Goal: Find specific page/section: Find specific page/section

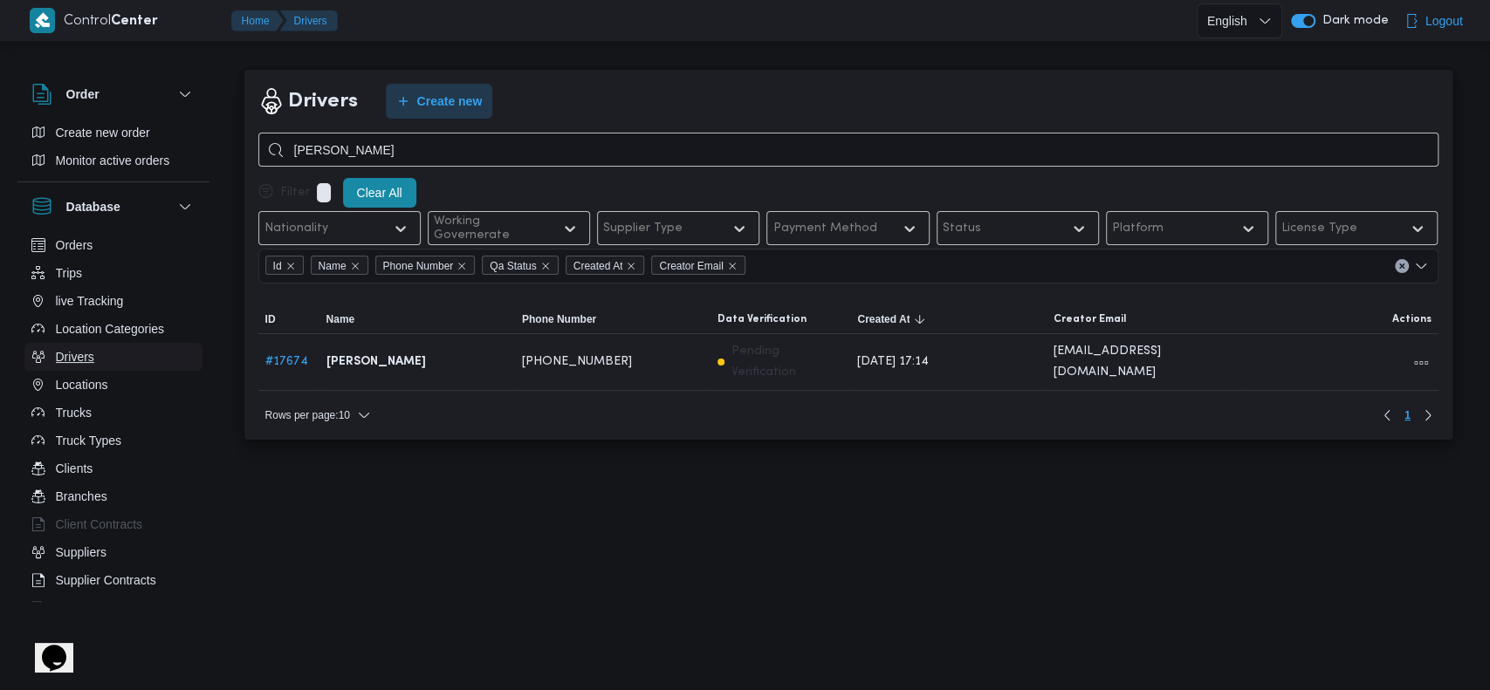
click at [100, 346] on button "Drivers" at bounding box center [113, 357] width 178 height 28
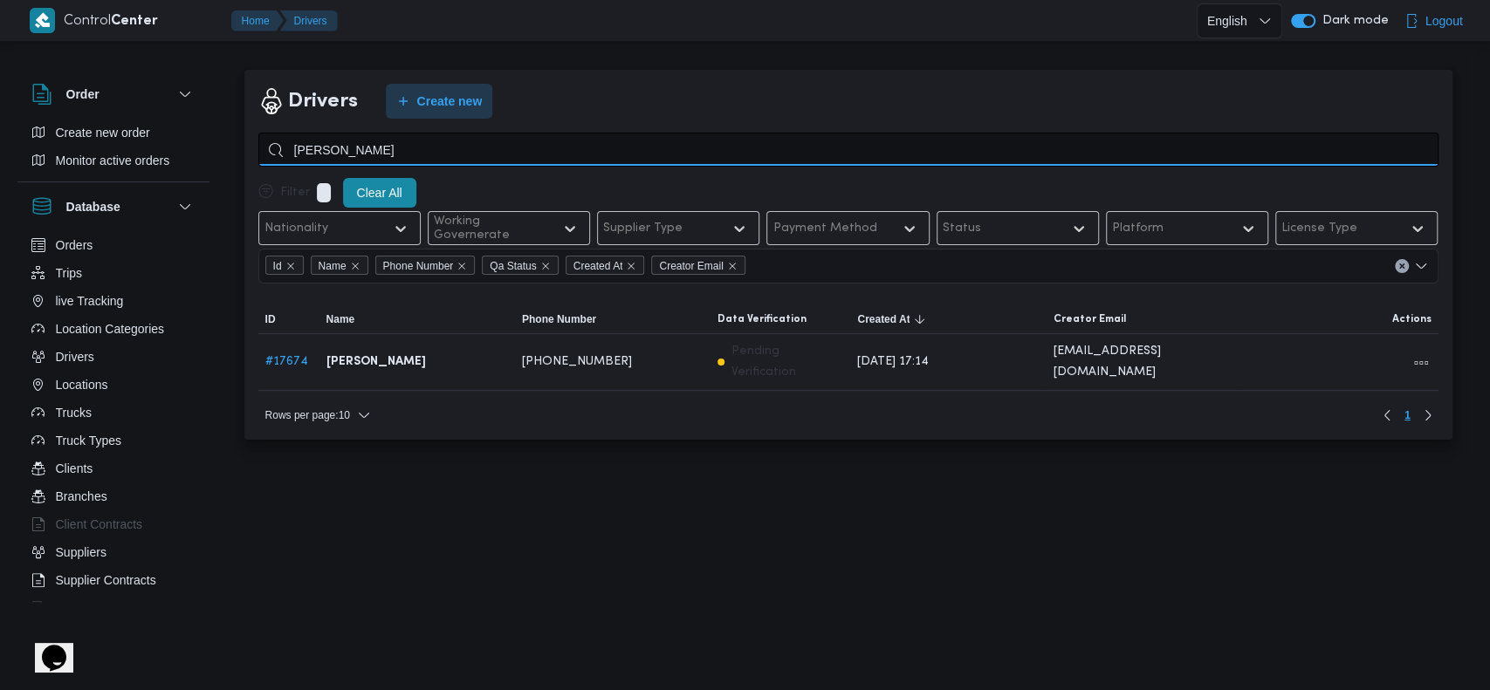
click at [412, 149] on input "احمد عزت سيد" at bounding box center [848, 150] width 1180 height 34
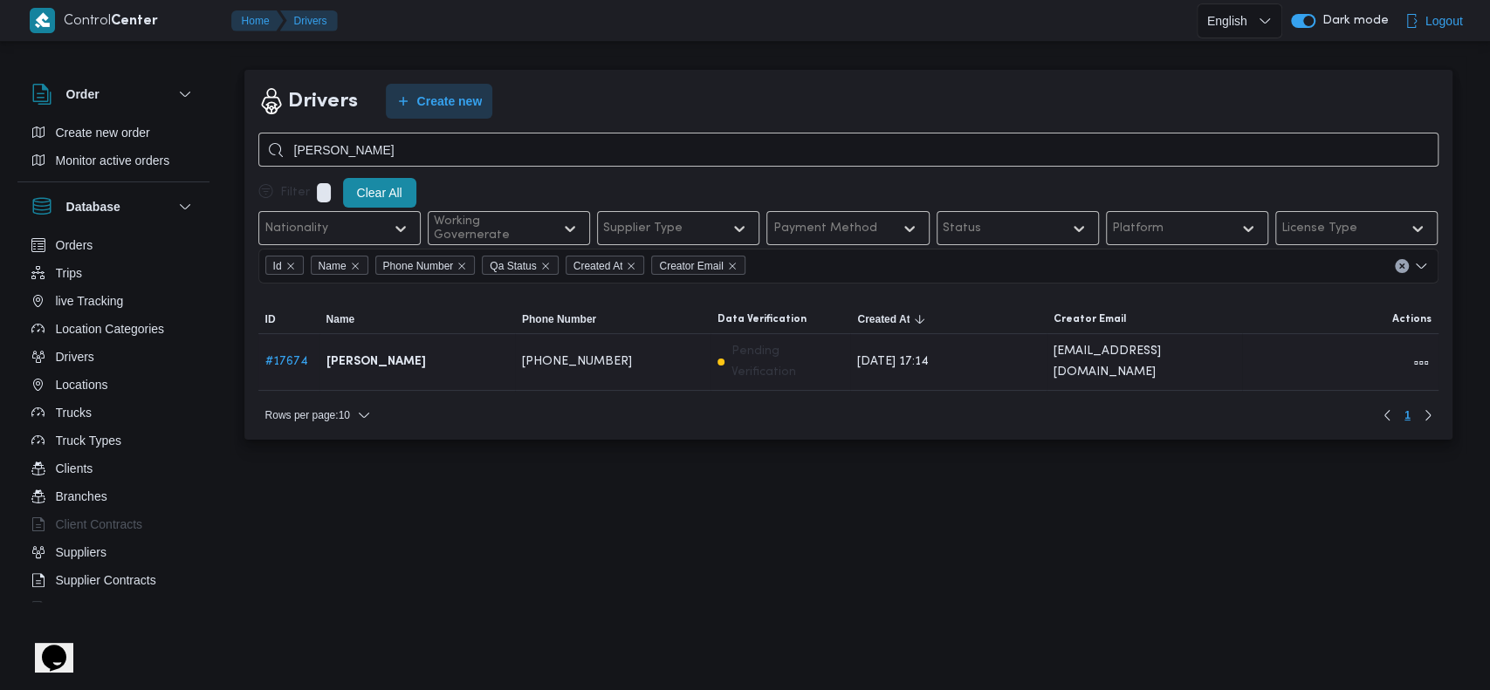
click at [476, 362] on div "[PERSON_NAME]" at bounding box center [417, 362] width 196 height 35
click at [288, 356] on link "# 17674" at bounding box center [286, 361] width 43 height 11
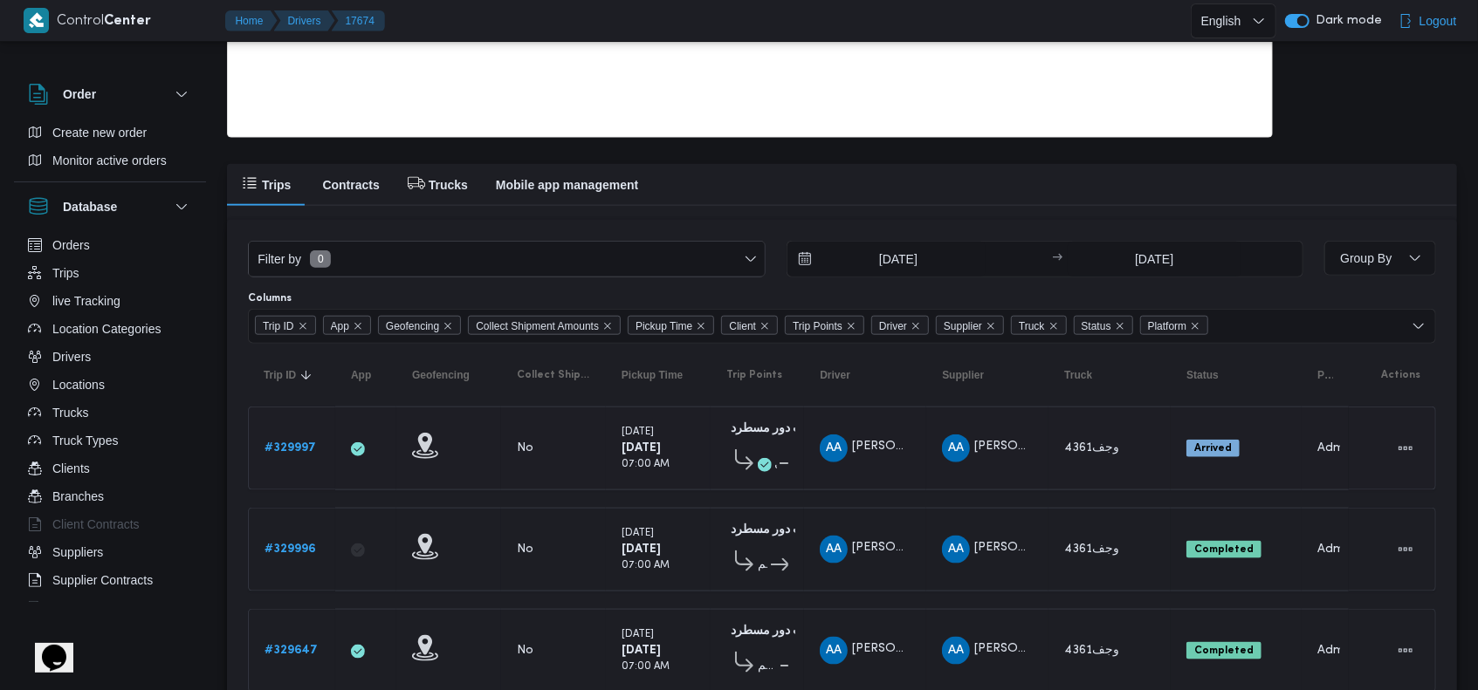
scroll to position [1163, 0]
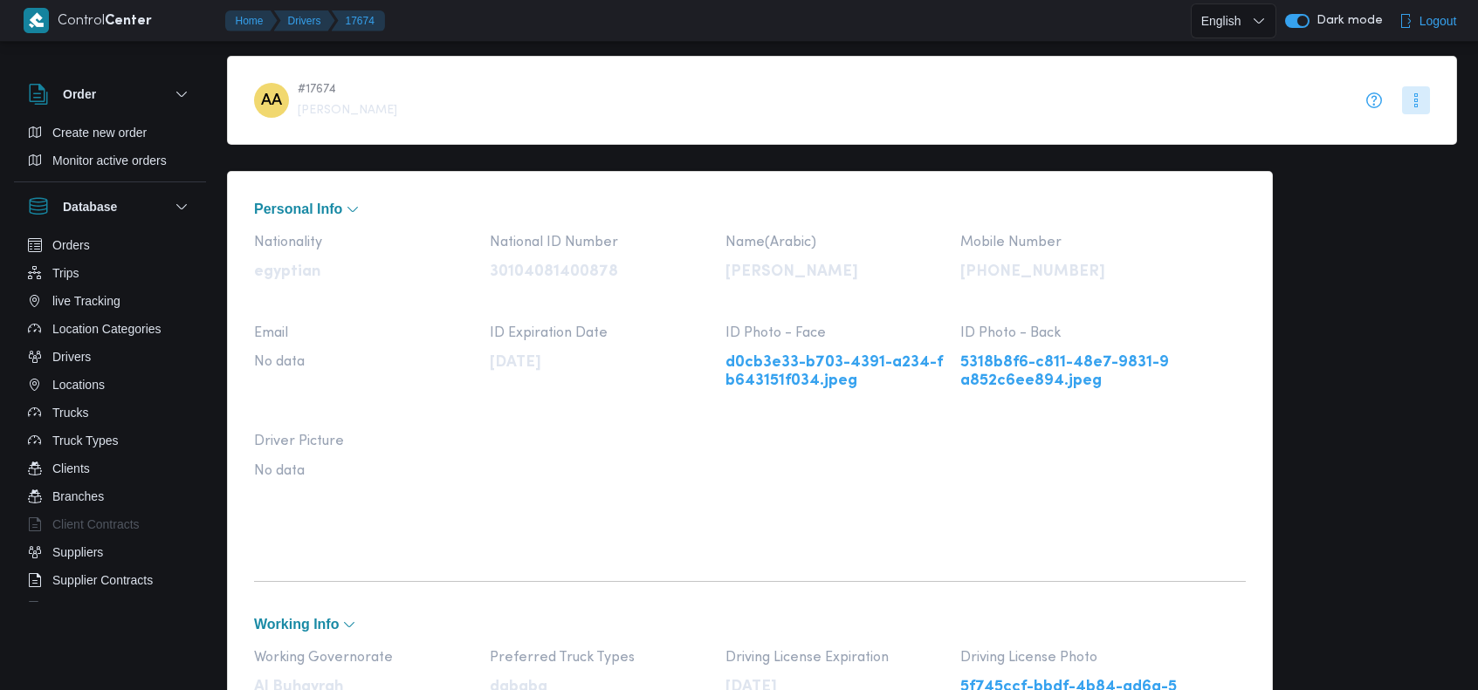
scroll to position [1163, 0]
